Goal: Task Accomplishment & Management: Manage account settings

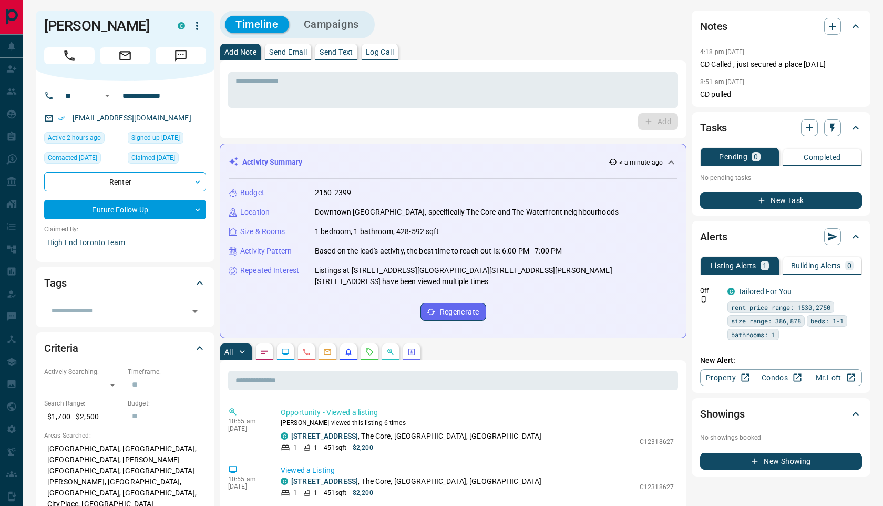
click at [712, 27] on h2 "Notes" at bounding box center [713, 26] width 27 height 17
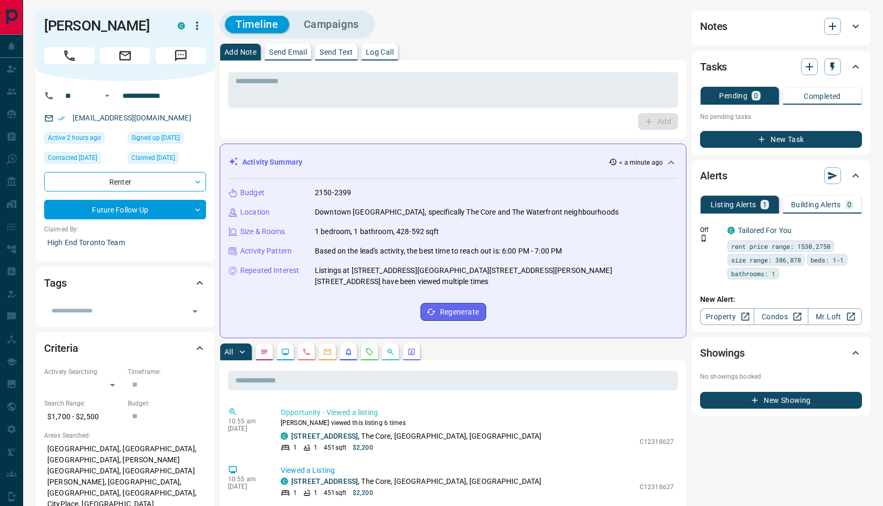
click at [712, 27] on h2 "Notes" at bounding box center [713, 26] width 27 height 17
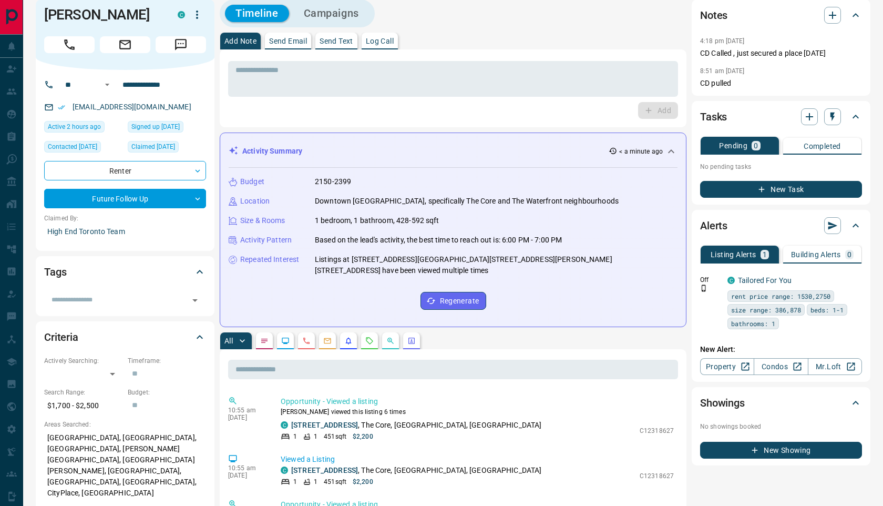
scroll to position [6, 0]
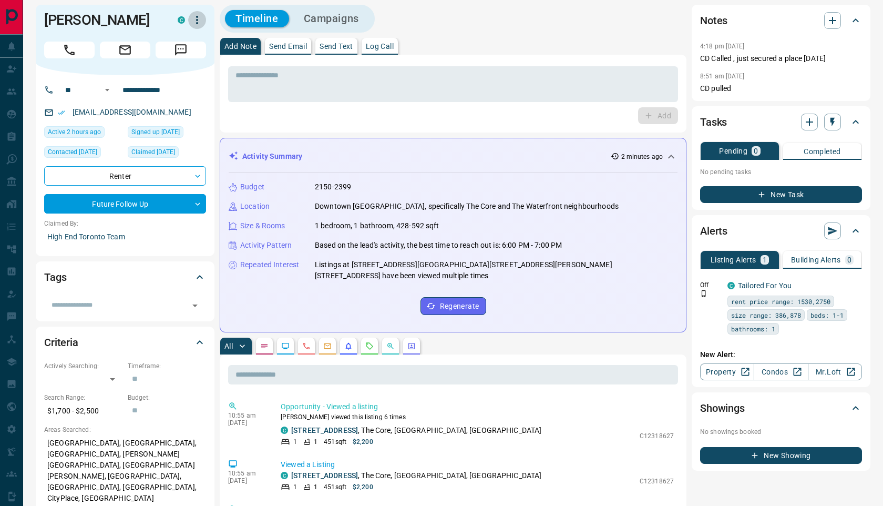
click at [198, 21] on icon "button" at bounding box center [197, 20] width 13 height 13
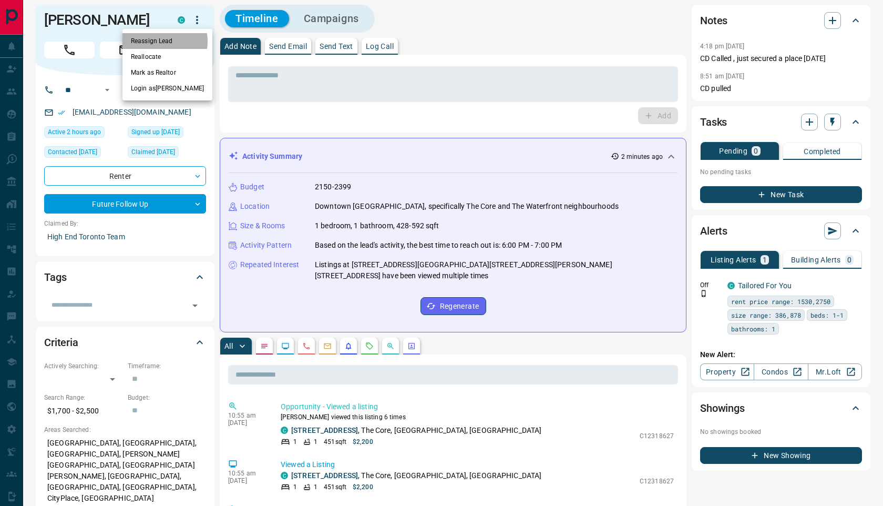
click at [159, 42] on li "Reassign Lead" at bounding box center [167, 41] width 90 height 16
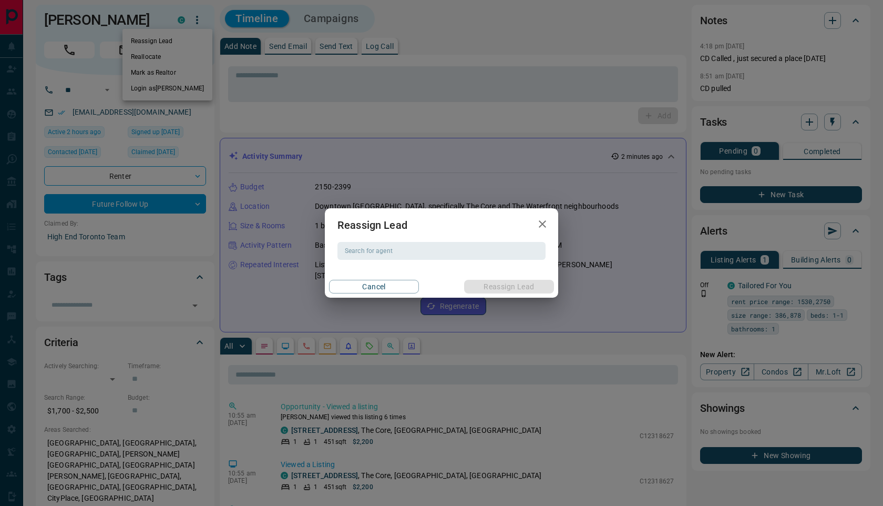
click at [390, 249] on input "Search for agent" at bounding box center [441, 251] width 200 height 12
click at [376, 268] on li "[PERSON_NAME]" at bounding box center [442, 272] width 208 height 16
type input "**********"
click at [501, 289] on button "Reassign Lead" at bounding box center [509, 287] width 90 height 14
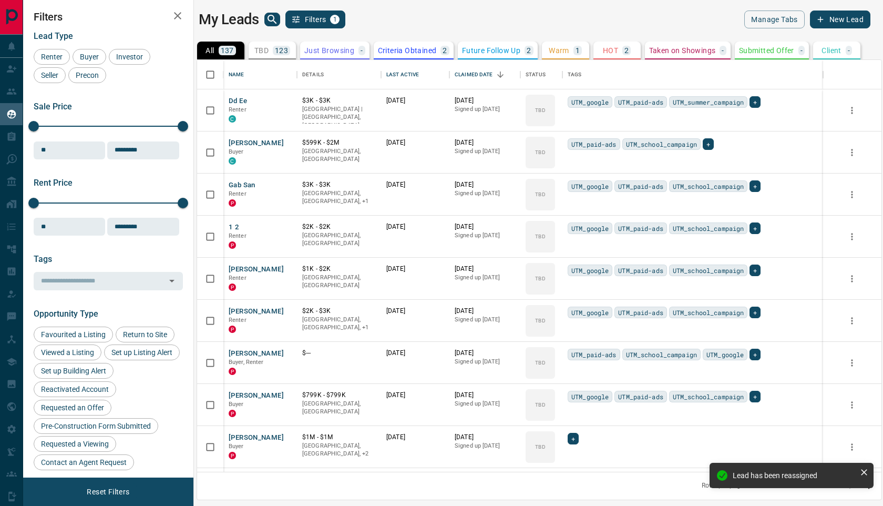
scroll to position [412, 684]
click at [180, 16] on icon "button" at bounding box center [177, 15] width 13 height 13
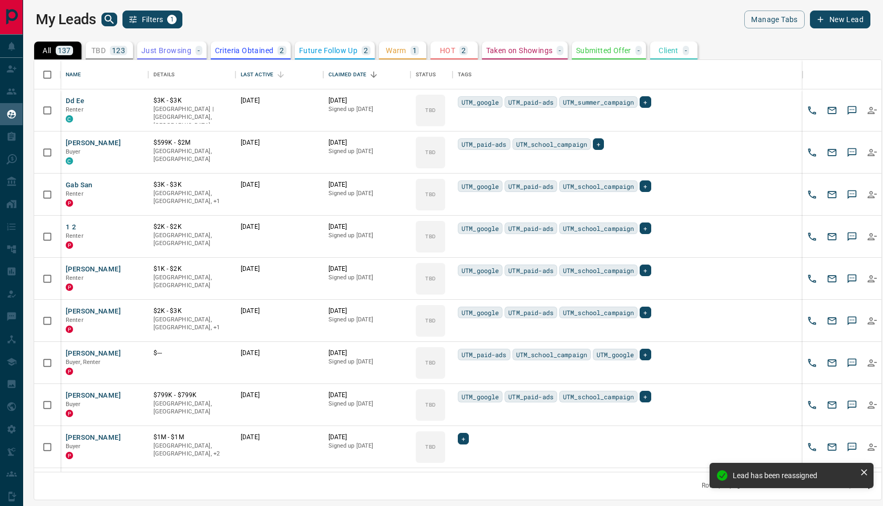
scroll to position [412, 847]
